Goal: Task Accomplishment & Management: Manage account settings

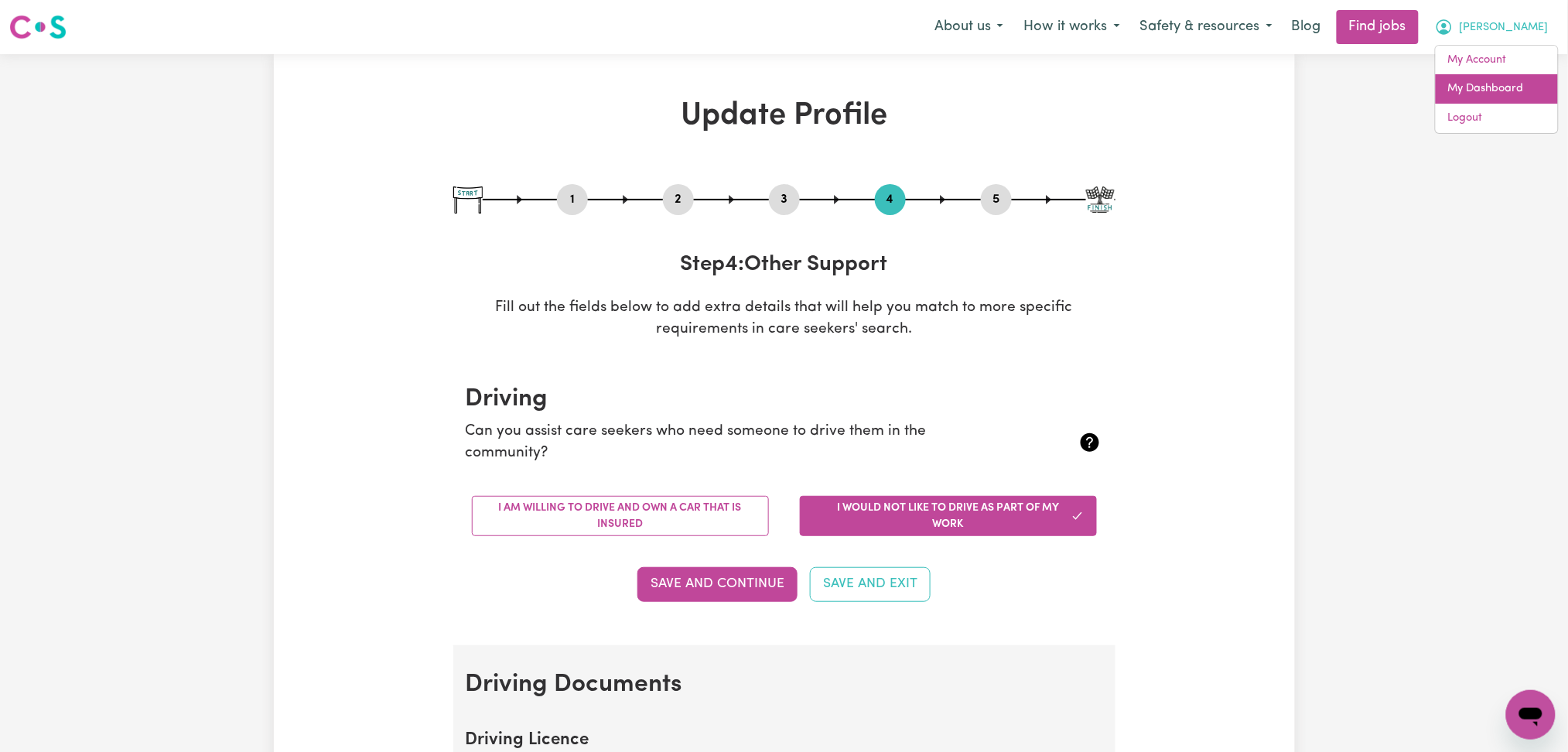
click at [1503, 90] on link "My Dashboard" at bounding box center [1496, 89] width 122 height 30
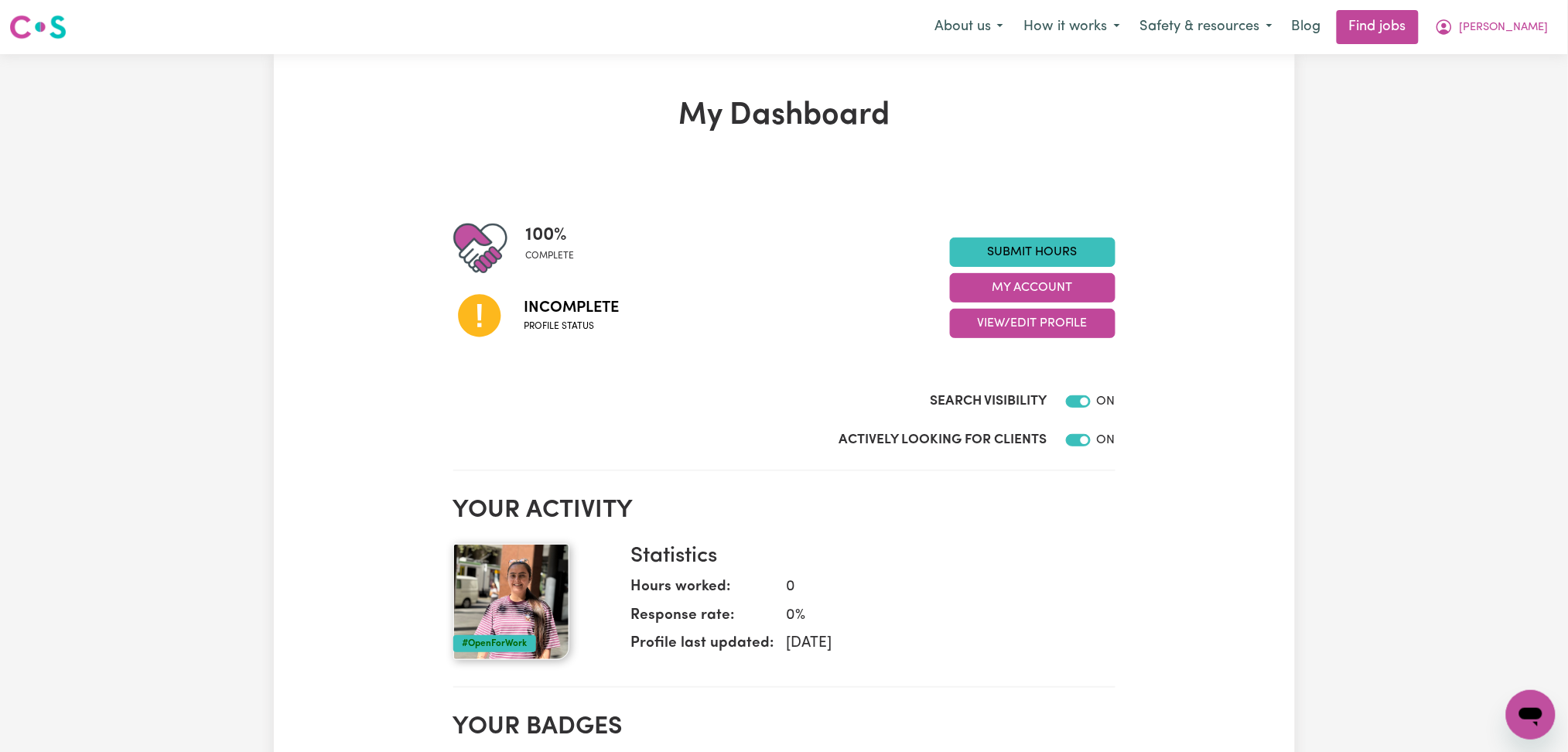
click at [1528, 26] on span "[PERSON_NAME]" at bounding box center [1504, 27] width 89 height 17
click at [1487, 114] on link "Logout" at bounding box center [1496, 118] width 122 height 30
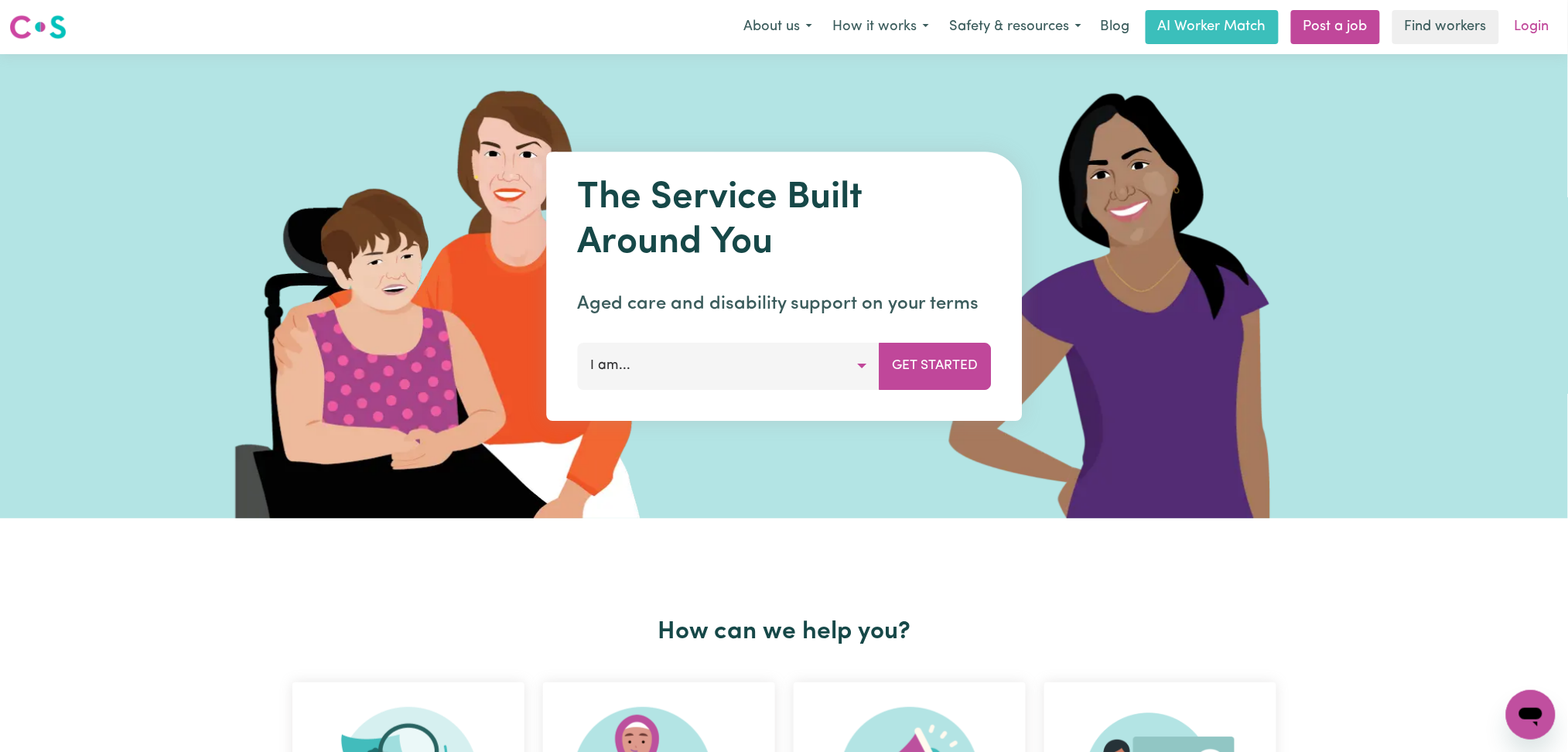
click at [1519, 40] on link "Login" at bounding box center [1531, 27] width 53 height 34
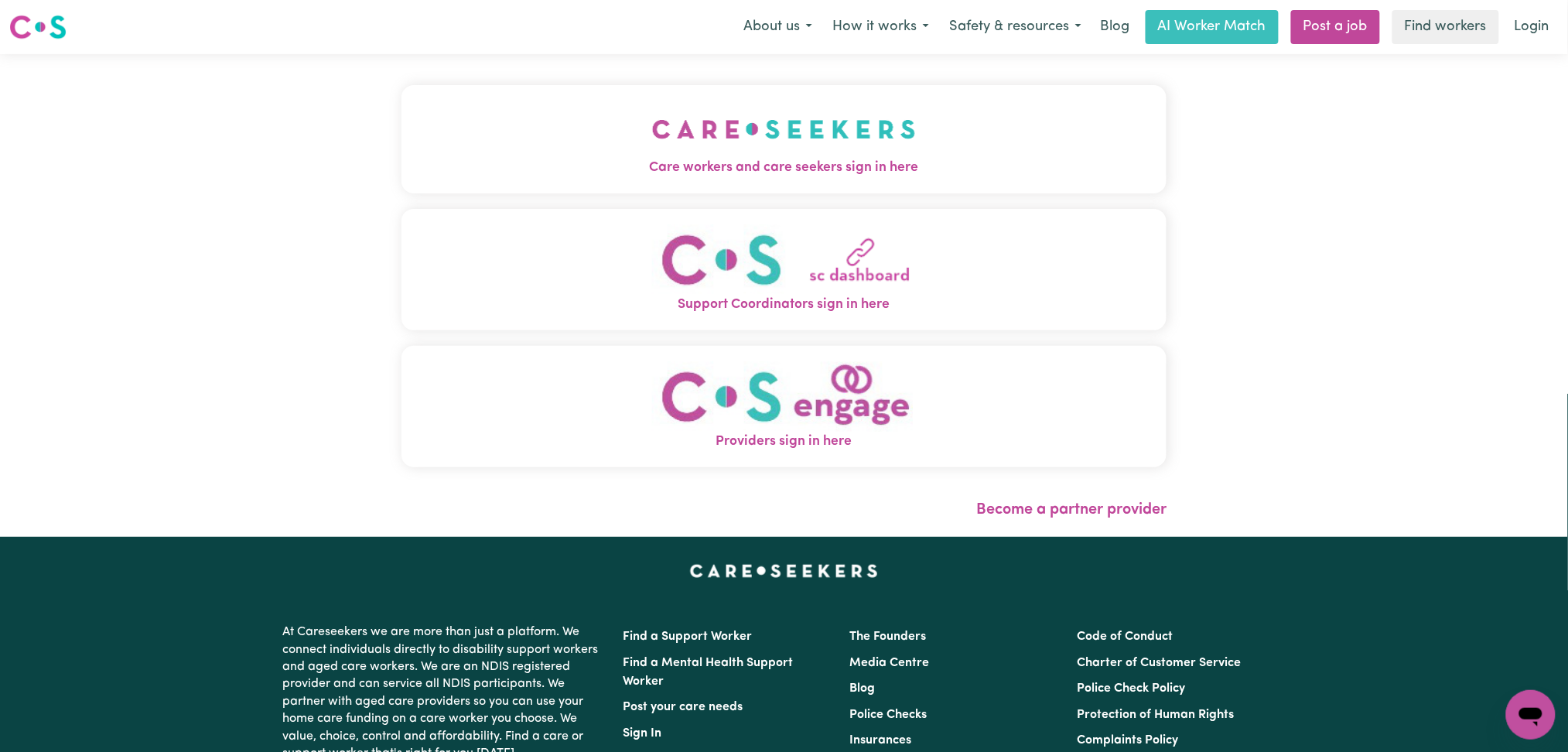
click at [659, 96] on button "Care workers and care seekers sign in here" at bounding box center [784, 140] width 765 height 108
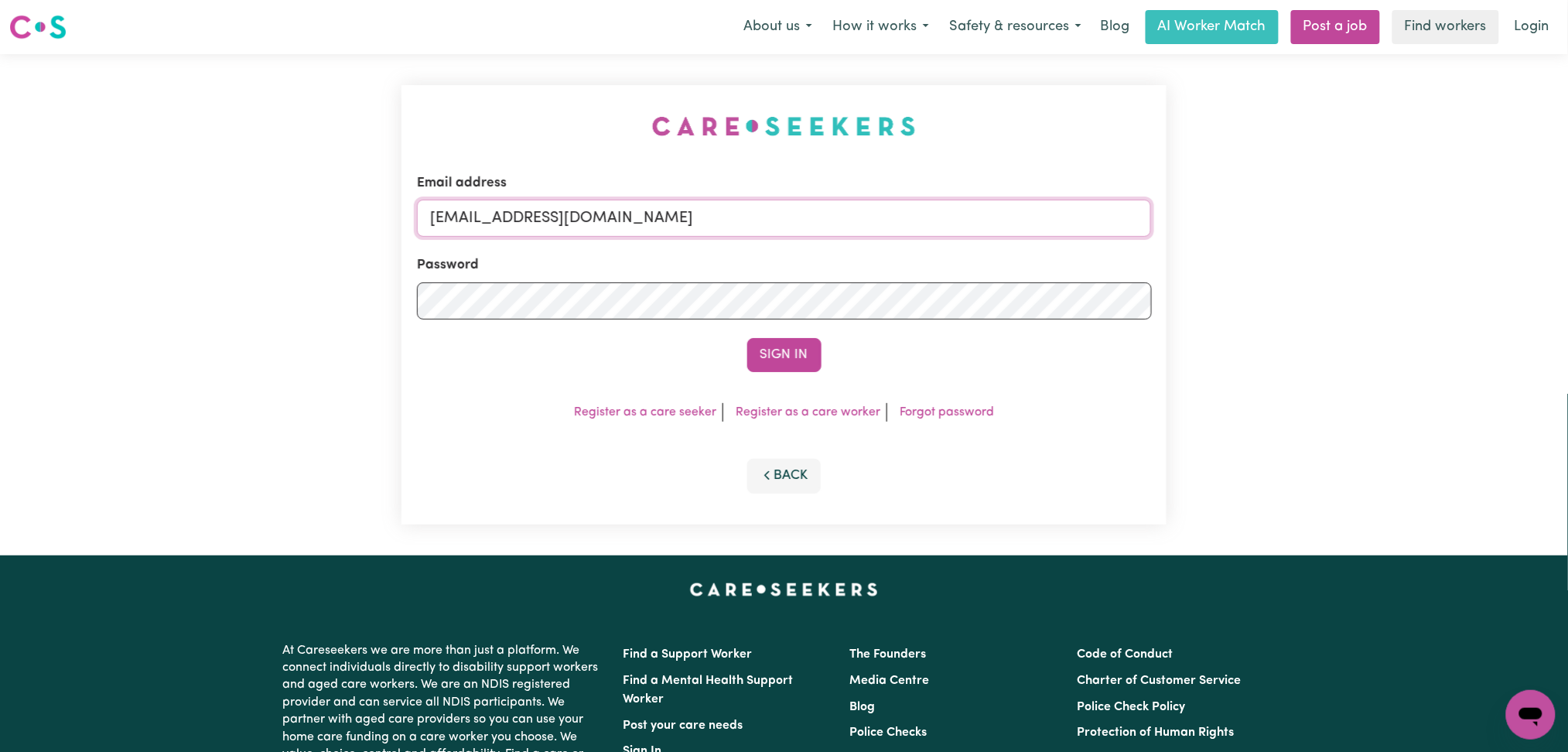
click at [598, 205] on input "[EMAIL_ADDRESS][DOMAIN_NAME]" at bounding box center [784, 218] width 735 height 37
drag, startPoint x: 508, startPoint y: 215, endPoint x: 901, endPoint y: 235, distance: 393.5
click at [918, 219] on input "Superuser~[EMAIL_ADDRESS][DOMAIN_NAME]" at bounding box center [784, 218] width 735 height 37
type input "[EMAIL_ADDRESS][DOMAIN_NAME]"
click at [790, 352] on button "Sign In" at bounding box center [784, 355] width 74 height 34
